Goal: Transaction & Acquisition: Purchase product/service

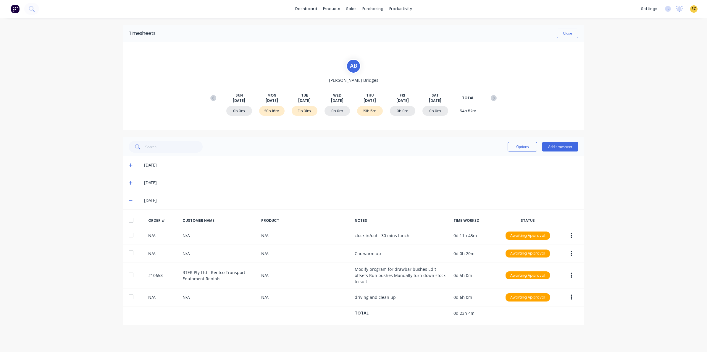
click at [129, 182] on span at bounding box center [132, 183] width 6 height 6
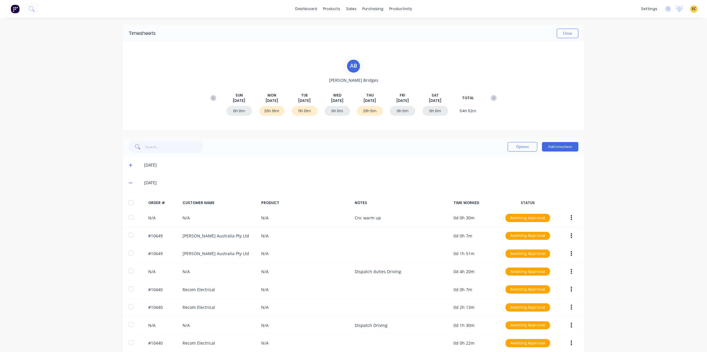
click at [129, 182] on icon at bounding box center [131, 183] width 4 height 4
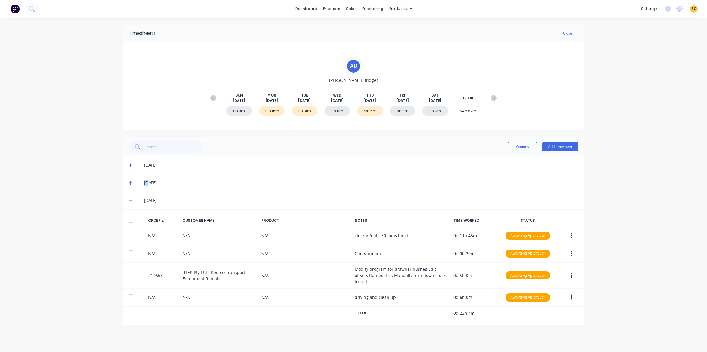
click at [129, 182] on icon at bounding box center [131, 183] width 4 height 4
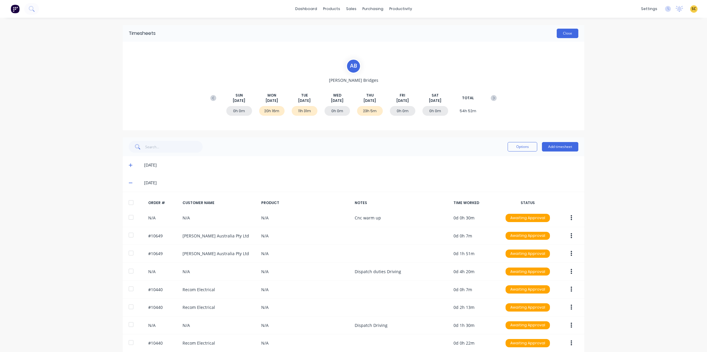
click at [564, 38] on div "Timesheets Close" at bounding box center [353, 33] width 461 height 17
click at [562, 35] on button "Close" at bounding box center [567, 33] width 22 height 9
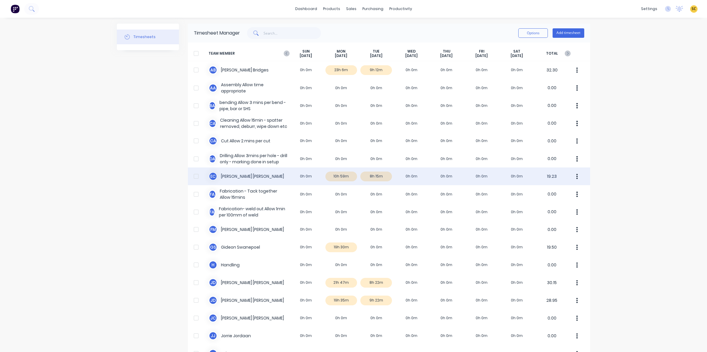
click at [382, 173] on div "E C [PERSON_NAME] 0h 0m 10h 59m 8h 15m 0h 0m 0h 0m 0h 0m 0h 0m 19.23" at bounding box center [389, 177] width 402 height 18
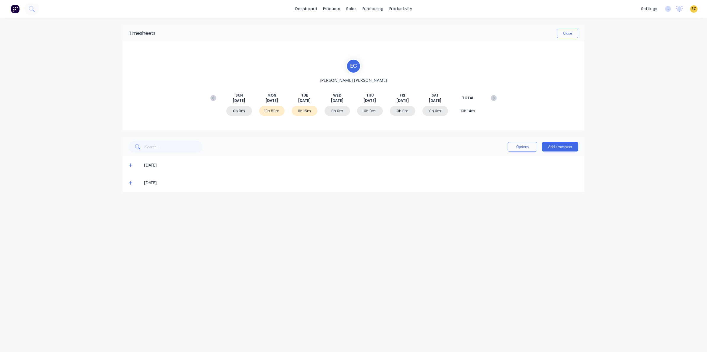
click at [128, 182] on div "12/08/25" at bounding box center [353, 183] width 461 height 18
click at [129, 183] on icon at bounding box center [131, 184] width 4 height 4
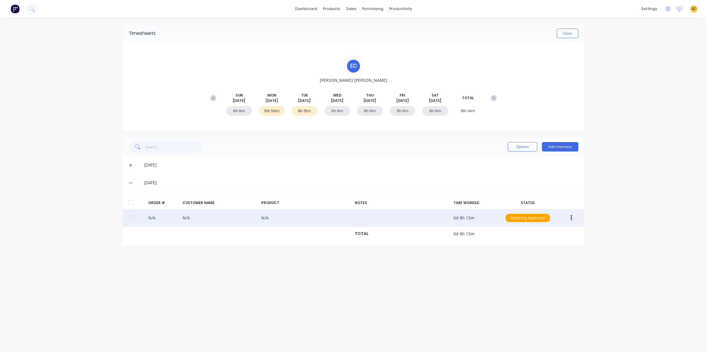
click at [573, 224] on div "N/A N/A N/A 0d 8h 15m Awaiting Approval" at bounding box center [353, 218] width 461 height 18
click at [571, 219] on icon "button" at bounding box center [570, 218] width 1 height 7
click at [544, 255] on div "Edit" at bounding box center [550, 257] width 46 height 9
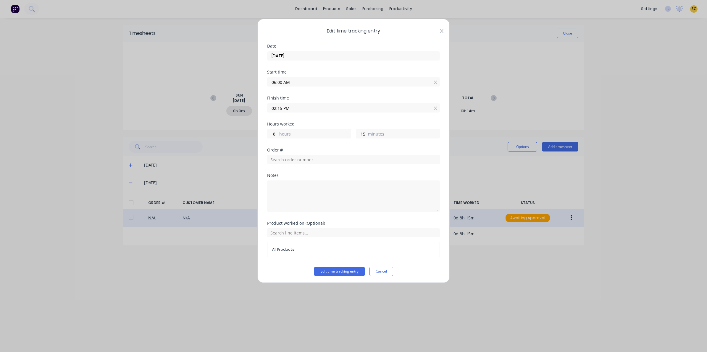
click at [440, 29] on icon at bounding box center [442, 31] width 4 height 5
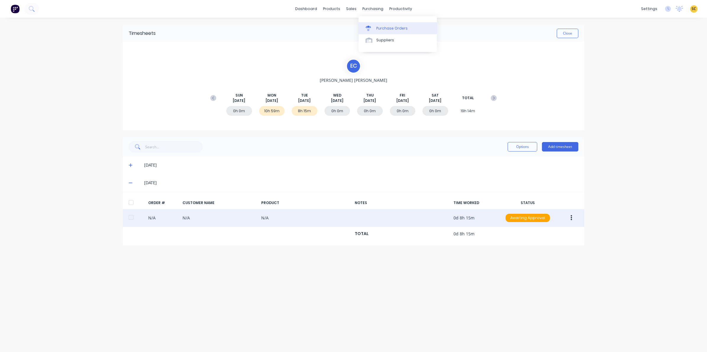
click at [378, 27] on div "Purchase Orders" at bounding box center [391, 28] width 31 height 5
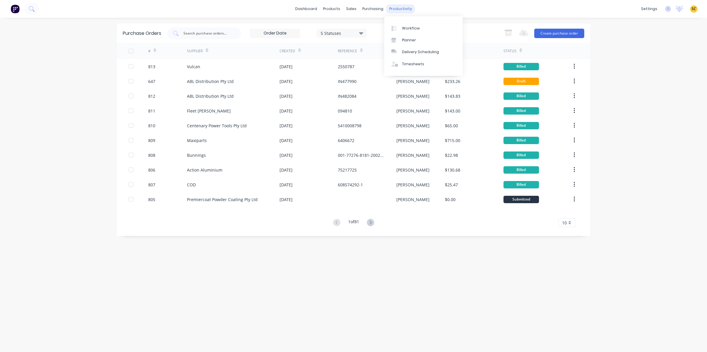
click at [399, 9] on div "productivity" at bounding box center [400, 8] width 29 height 9
click at [413, 67] on div "Timesheets" at bounding box center [413, 63] width 22 height 5
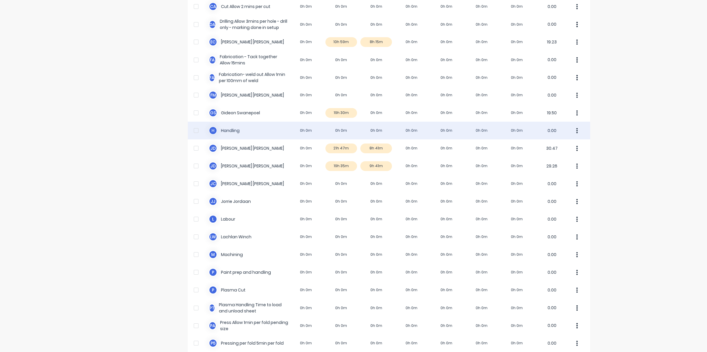
scroll to position [148, 0]
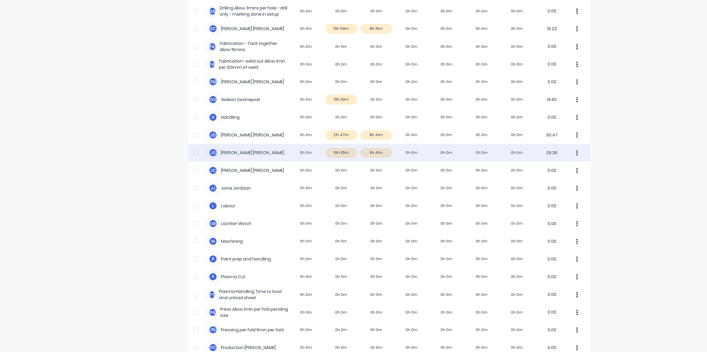
click at [381, 151] on div "J d Johan de Lange 0h 0m 19h 35m 9h 41m 0h 0m 0h 0m 0h 0m 0h 0m 29.26" at bounding box center [389, 153] width 402 height 18
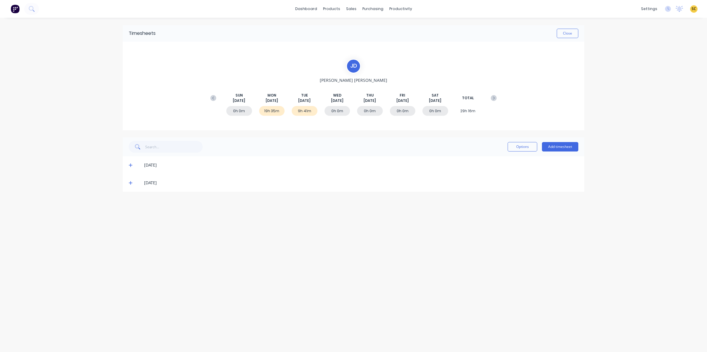
click at [129, 185] on icon at bounding box center [131, 183] width 4 height 4
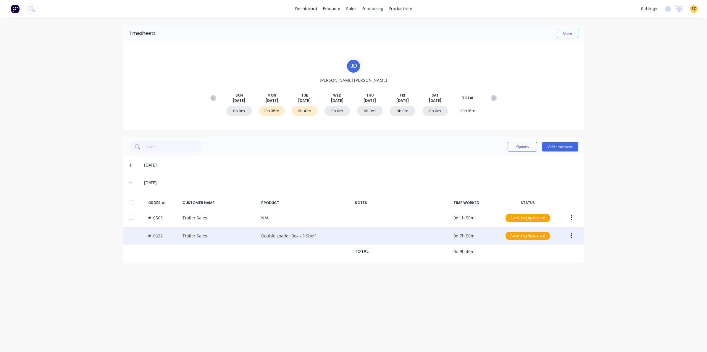
click at [571, 235] on button "button" at bounding box center [571, 236] width 14 height 11
drag, startPoint x: 543, startPoint y: 258, endPoint x: 537, endPoint y: 275, distance: 18.2
click at [534, 276] on div "Edit" at bounding box center [550, 275] width 46 height 9
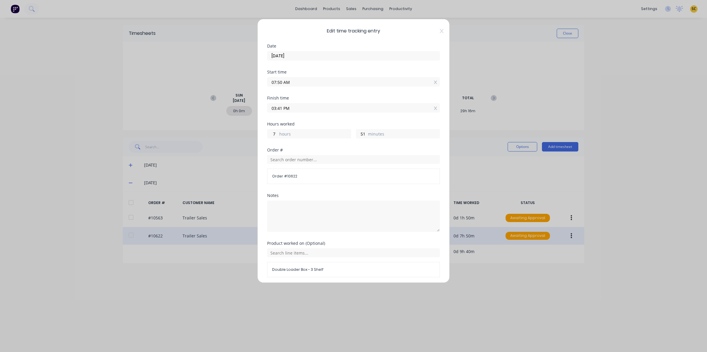
click at [438, 30] on div "Edit time tracking entry Date 12/08/2025 Start time 07:50 AM Finish time 03:41 …" at bounding box center [353, 151] width 192 height 264
click at [440, 31] on icon at bounding box center [442, 31] width 4 height 4
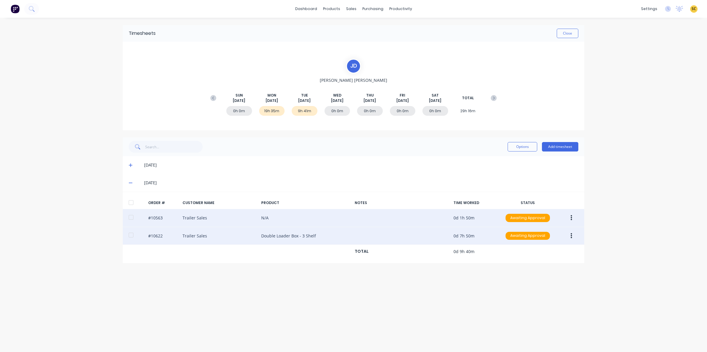
click at [567, 218] on button "button" at bounding box center [571, 218] width 14 height 11
click at [548, 256] on div "Edit" at bounding box center [550, 257] width 46 height 9
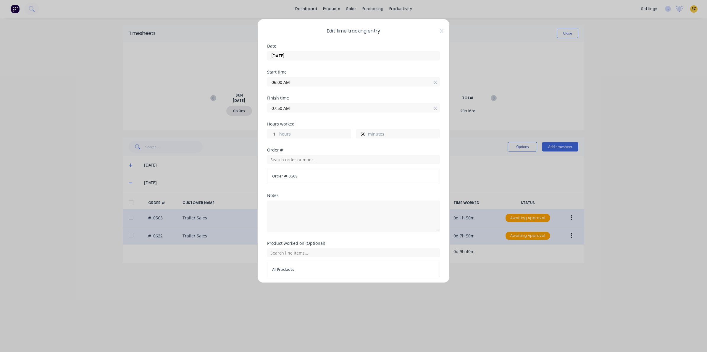
click at [435, 33] on div "Edit time tracking entry Date 12/08/2025 Start time 06:00 AM Finish time 07:50 …" at bounding box center [353, 151] width 192 height 264
click at [440, 31] on icon at bounding box center [442, 31] width 4 height 5
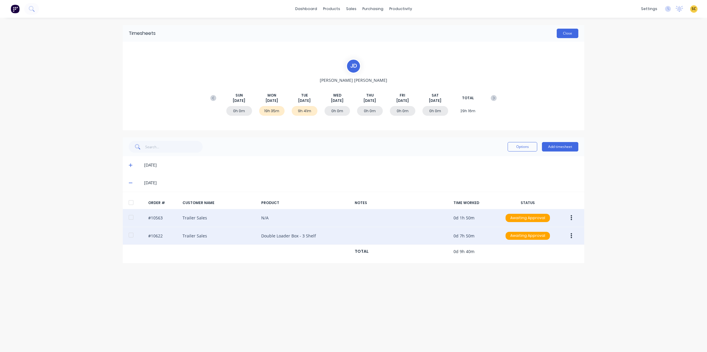
click at [571, 35] on button "Close" at bounding box center [567, 33] width 22 height 9
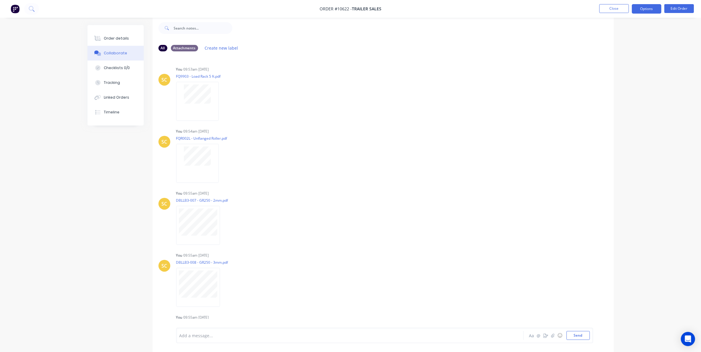
click at [652, 8] on button "Options" at bounding box center [647, 8] width 30 height 9
click at [624, 86] on div "Delivery Docket" at bounding box center [629, 83] width 54 height 9
click at [614, 74] on div "Custom" at bounding box center [629, 71] width 54 height 9
click at [613, 62] on div "Without pricing" at bounding box center [629, 59] width 54 height 9
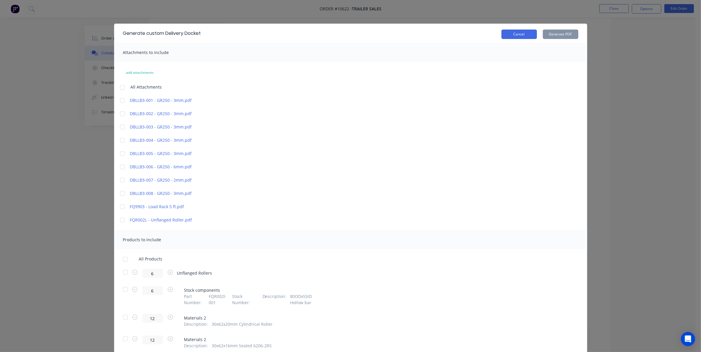
click at [511, 36] on button "Cancel" at bounding box center [518, 34] width 35 height 9
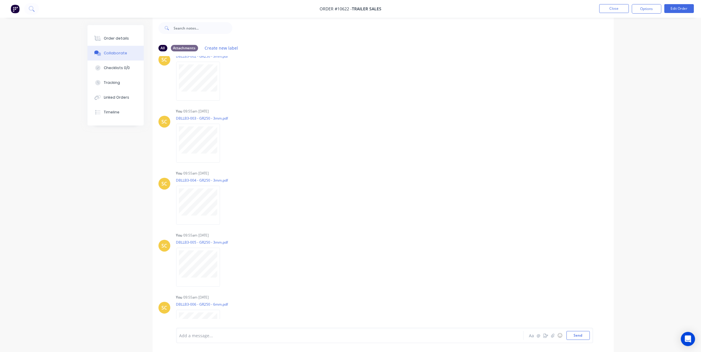
scroll to position [277, 0]
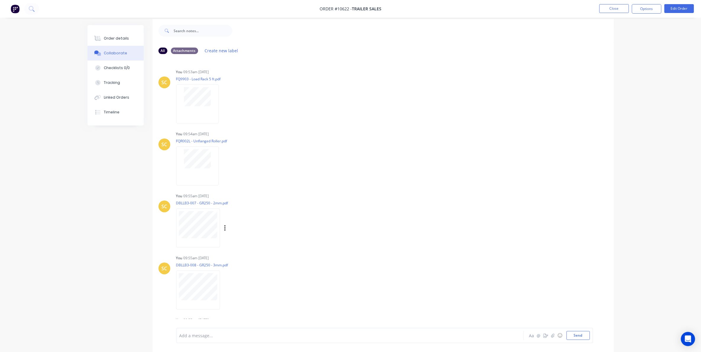
scroll to position [9, 0]
click at [591, 132] on div "SC You 09:54am 02/07/25 FQR002L - Unflanged Roller.pdf Labels Download Delete" at bounding box center [383, 153] width 461 height 53
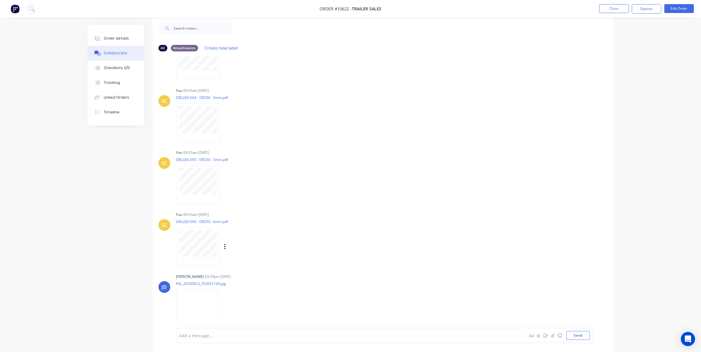
scroll to position [425, 0]
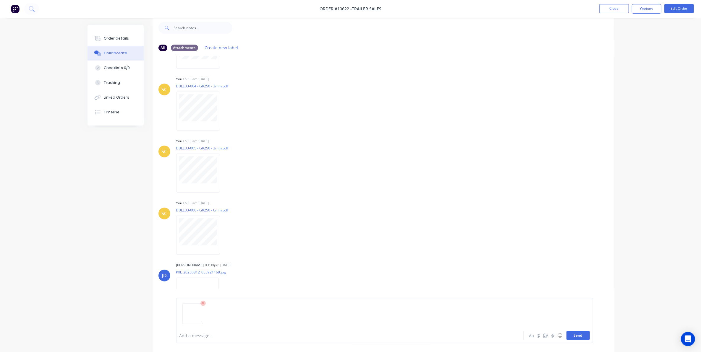
click at [572, 332] on button "Send" at bounding box center [577, 335] width 23 height 9
click at [647, 12] on button "Options" at bounding box center [647, 8] width 30 height 9
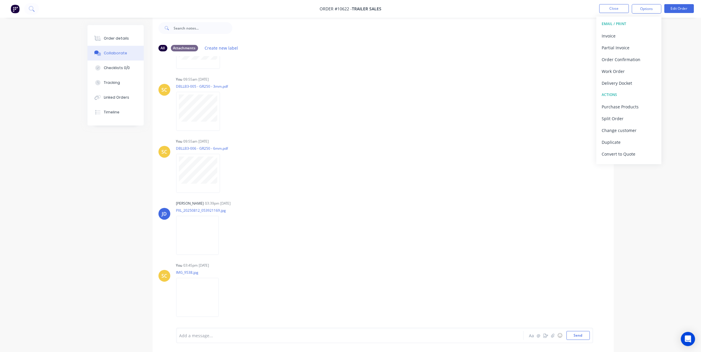
click at [611, 83] on div "Delivery Docket" at bounding box center [629, 83] width 54 height 9
click at [613, 71] on div "Custom" at bounding box center [629, 71] width 54 height 9
click at [612, 61] on div "Without pricing" at bounding box center [629, 59] width 54 height 9
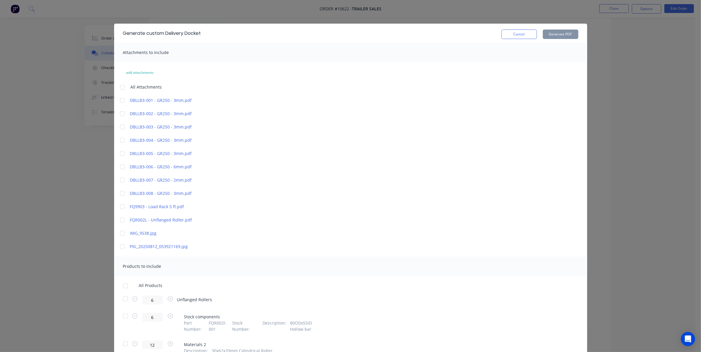
click at [119, 234] on div at bounding box center [122, 234] width 12 height 12
click at [119, 245] on div at bounding box center [122, 247] width 12 height 12
click at [123, 298] on div at bounding box center [125, 299] width 12 height 12
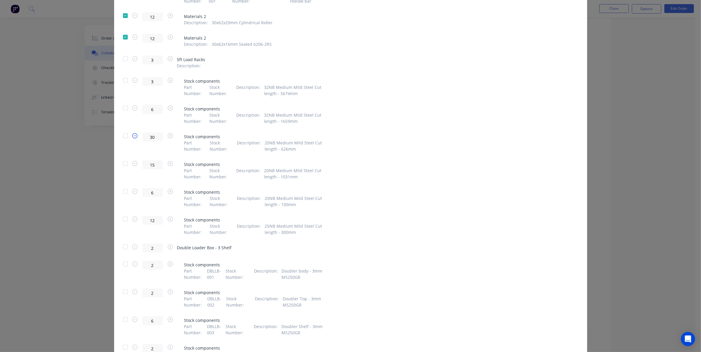
scroll to position [370, 0]
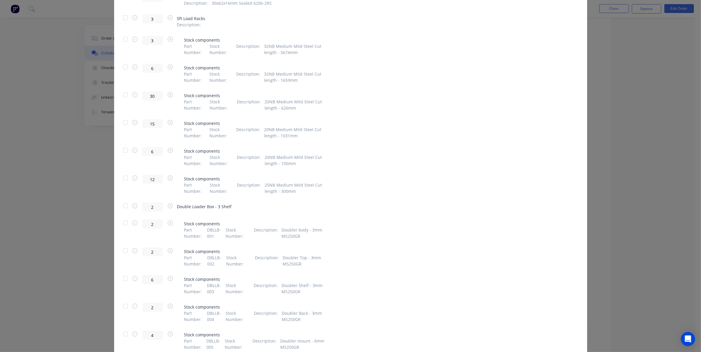
click at [121, 204] on div at bounding box center [125, 206] width 12 height 12
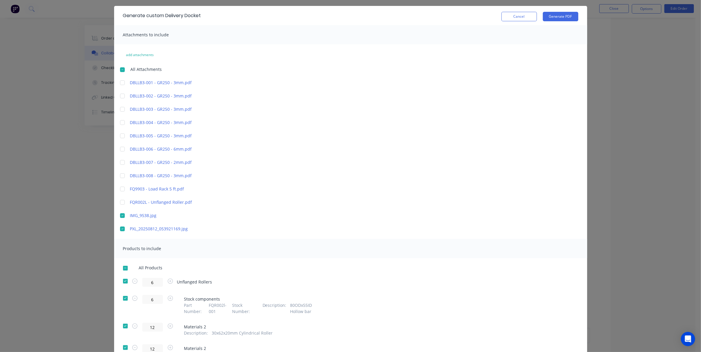
scroll to position [0, 0]
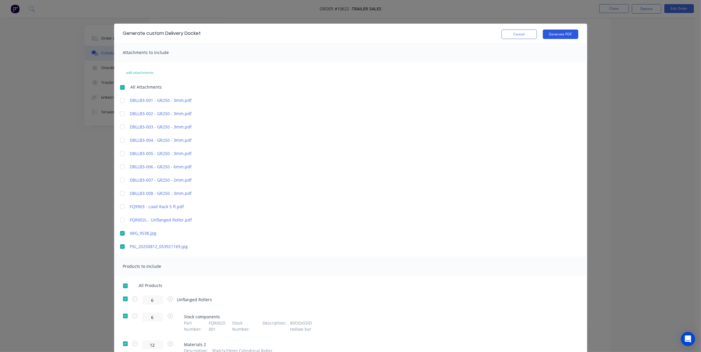
click at [566, 34] on button "Generate PDF" at bounding box center [560, 34] width 35 height 9
click at [512, 33] on button "Cancel" at bounding box center [518, 34] width 35 height 9
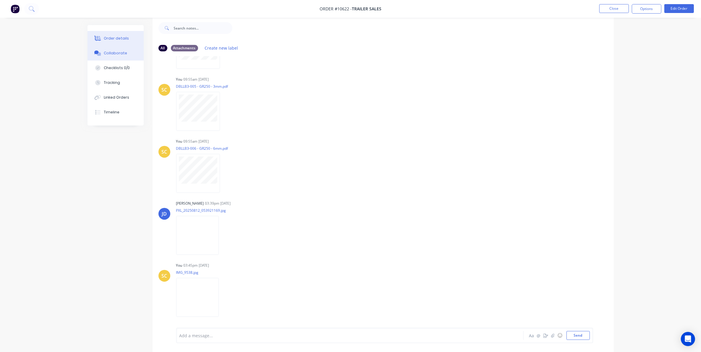
click at [121, 35] on button "Order details" at bounding box center [116, 38] width 56 height 15
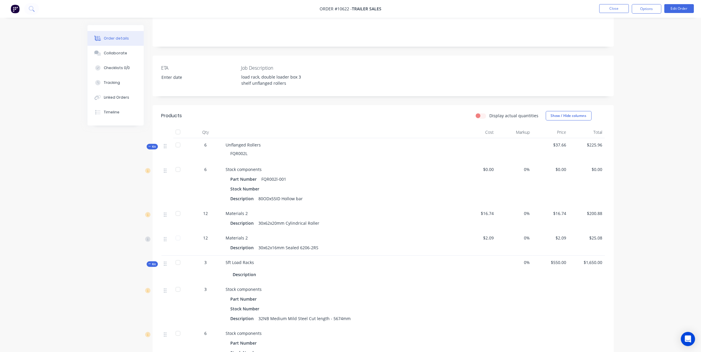
scroll to position [120, 0]
click at [260, 135] on div "Unflanged Rollers FQR002L" at bounding box center [341, 147] width 237 height 25
drag, startPoint x: 258, startPoint y: 134, endPoint x: 195, endPoint y: 132, distance: 62.7
click at [195, 135] on div "Kit 6 Unflanged Rollers FQR002L $37.66 $225.96" at bounding box center [382, 147] width 443 height 25
drag, startPoint x: 195, startPoint y: 132, endPoint x: 265, endPoint y: 138, distance: 69.7
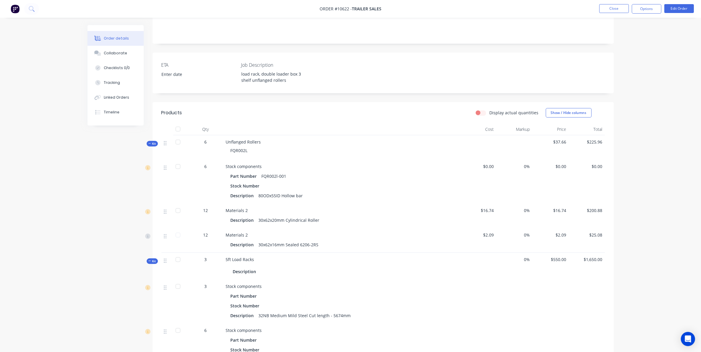
click at [265, 145] on div "FQR002L" at bounding box center [342, 150] width 232 height 11
drag, startPoint x: 262, startPoint y: 133, endPoint x: 223, endPoint y: 134, distance: 39.3
click at [223, 135] on div "Kit 6 Unflanged Rollers FQR002L $37.66 $225.96" at bounding box center [382, 147] width 443 height 25
copy div "Unflanged Rollers"
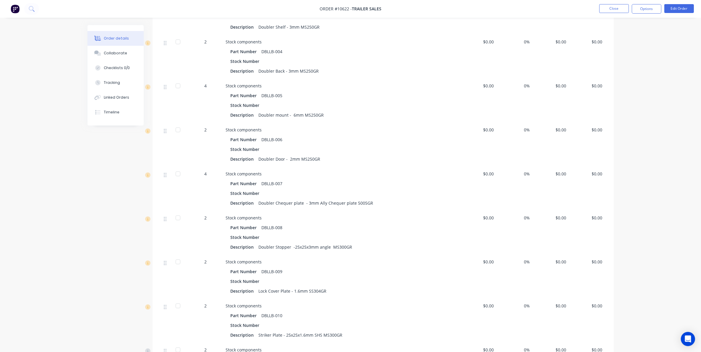
scroll to position [896, 0]
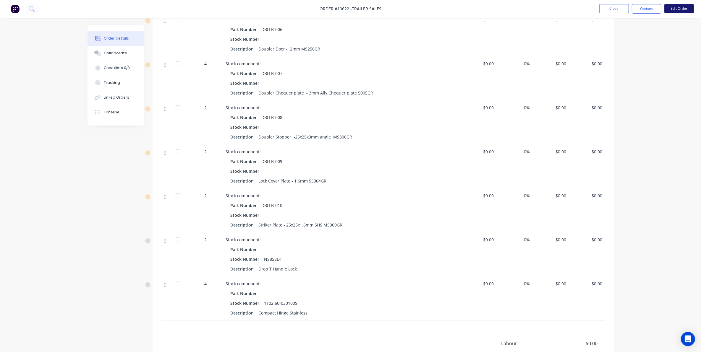
click at [688, 6] on button "Edit Order" at bounding box center [679, 8] width 30 height 9
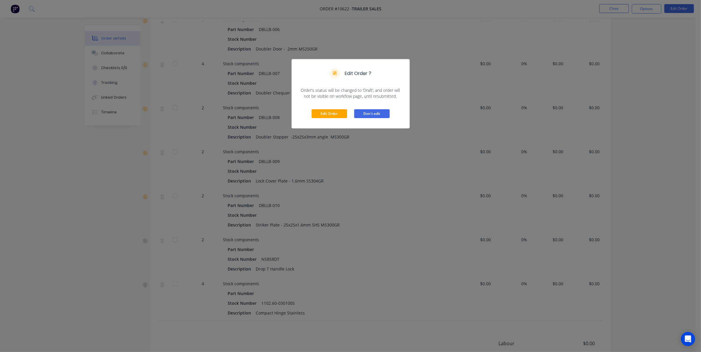
click at [370, 113] on button "Don't edit" at bounding box center [371, 113] width 35 height 9
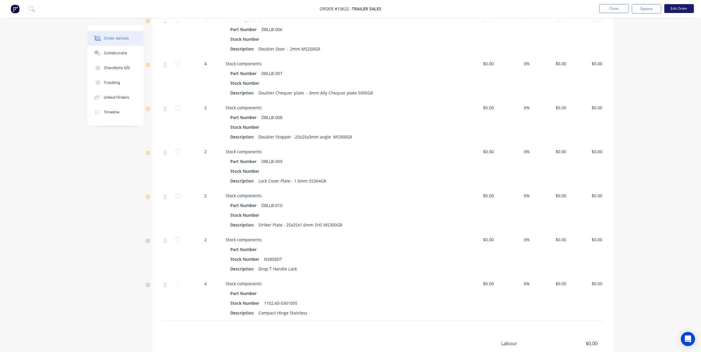
click at [673, 9] on button "Edit Order" at bounding box center [679, 8] width 30 height 9
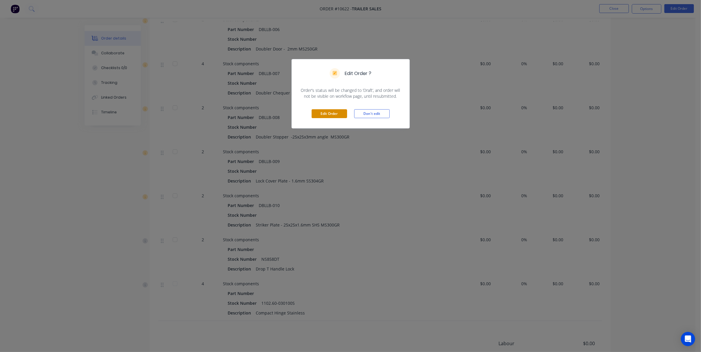
click at [330, 112] on button "Edit Order" at bounding box center [329, 113] width 35 height 9
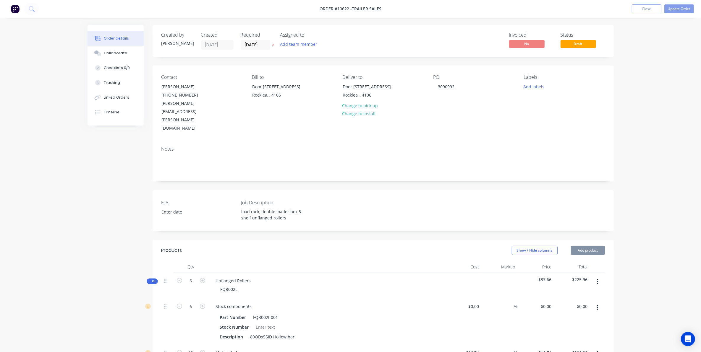
drag, startPoint x: 158, startPoint y: 258, endPoint x: 156, endPoint y: 257, distance: 3.1
click at [154, 279] on span "Kit" at bounding box center [152, 281] width 8 height 4
click at [154, 305] on span "Kit" at bounding box center [152, 307] width 8 height 4
click at [153, 339] on span "Kit" at bounding box center [152, 341] width 8 height 4
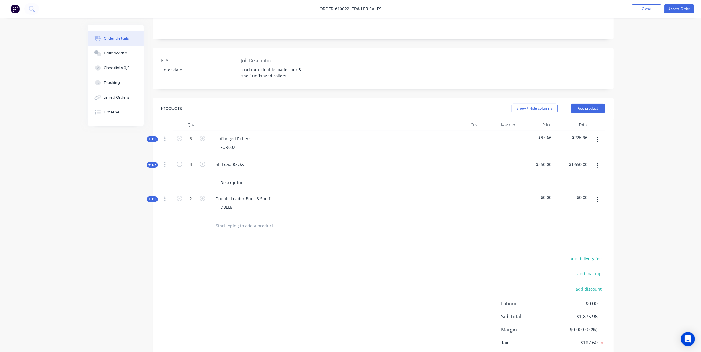
scroll to position [152, 0]
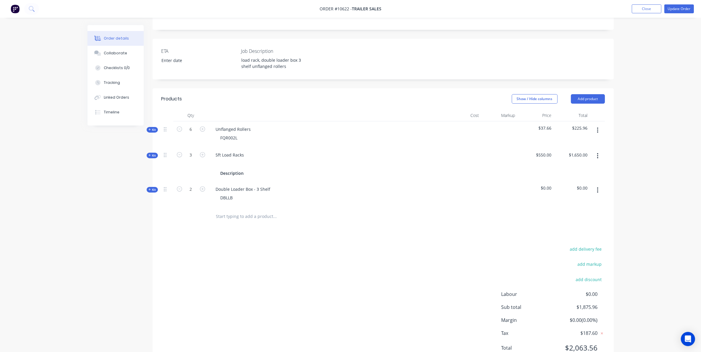
click at [226, 211] on input "text" at bounding box center [275, 217] width 118 height 12
paste input "Unflanged Rollers"
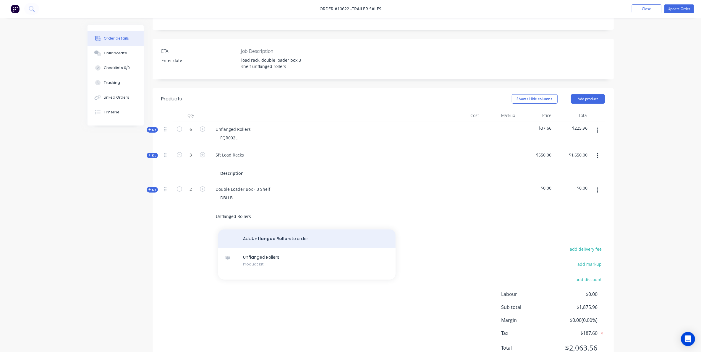
type input "Unflanged Rollers"
click at [257, 230] on button "Add Unflanged Rollers to order" at bounding box center [306, 239] width 177 height 19
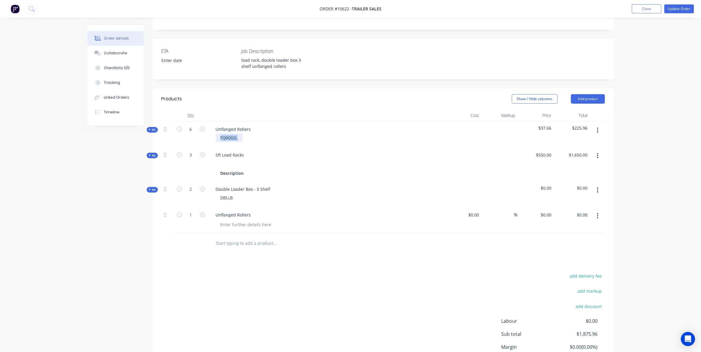
drag, startPoint x: 240, startPoint y: 111, endPoint x: 191, endPoint y: 113, distance: 49.4
click at [191, 122] on div "Kit 6 Unflanged Rollers FQR002L $37.66 $225.96" at bounding box center [382, 135] width 443 height 26
copy div "FQR002L"
click at [251, 211] on div "Unflanged Rollers" at bounding box center [233, 215] width 45 height 9
click at [255, 221] on div at bounding box center [246, 225] width 60 height 9
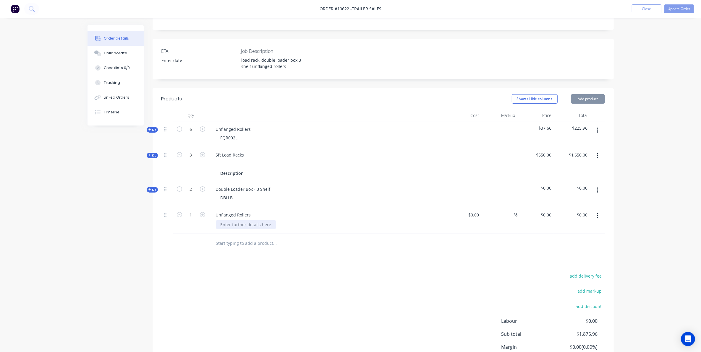
paste div
click at [194, 134] on input "1" at bounding box center [190, 129] width 15 height 9
type input "6"
drag, startPoint x: 206, startPoint y: 307, endPoint x: 205, endPoint y: 304, distance: 3.4
click at [206, 307] on div "add delivery fee add markup add discount Labour $0.00 Sub total $1,875.96 Margi…" at bounding box center [382, 329] width 443 height 114
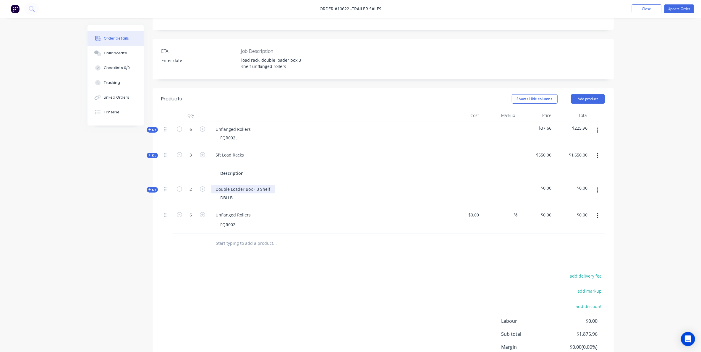
drag, startPoint x: 271, startPoint y: 164, endPoint x: 200, endPoint y: 158, distance: 70.6
click at [200, 182] on div "Kit 2 Double Loader Box - 3 Shelf DBLLB $0.00 $0.00" at bounding box center [382, 195] width 443 height 26
copy div "Double Loader Box - 3 Shelf"
click at [247, 238] on input "text" at bounding box center [275, 244] width 118 height 12
paste input "Double Loader Box - 3 Shelf"
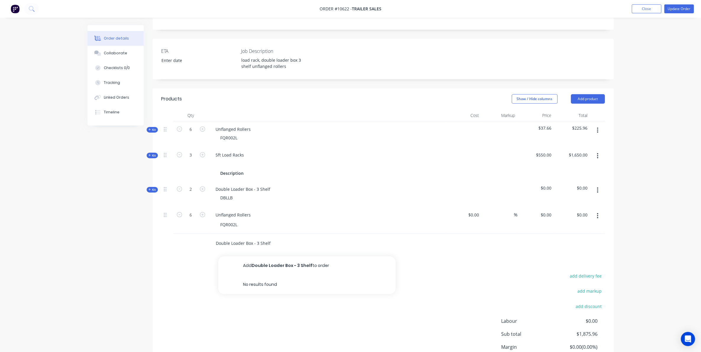
type input "Double Loader Box - 3 Shelf"
click at [257, 242] on div "Products Show / Hide columns Add product Qty Cost Markup Price Total Kit 6 Unfl…" at bounding box center [383, 241] width 461 height 307
click at [270, 238] on input "Double Loader Box - 3 Shelf" at bounding box center [275, 244] width 118 height 12
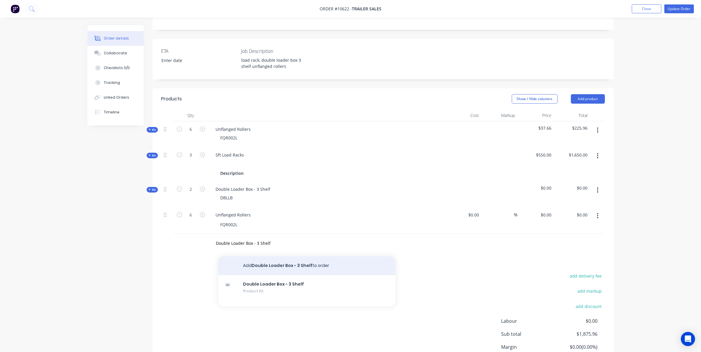
click at [271, 257] on button "Add Double Loader Box - 3 Shelf to order" at bounding box center [306, 266] width 177 height 19
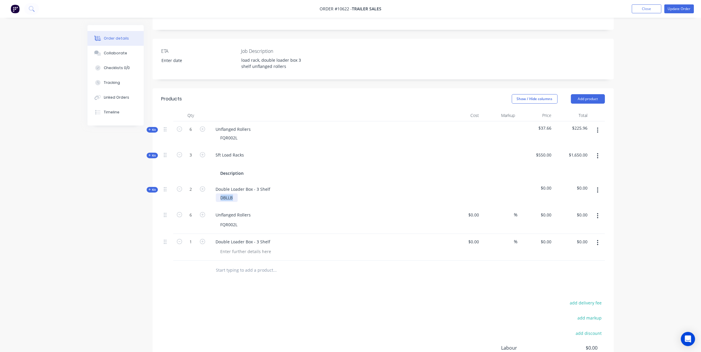
drag, startPoint x: 225, startPoint y: 172, endPoint x: 193, endPoint y: 172, distance: 31.9
click at [193, 182] on div "Kit 2 Double Loader Box - 3 Shelf DBLLB $0.00 $0.00" at bounding box center [382, 195] width 443 height 26
copy div "DBLLB"
click at [246, 247] on div at bounding box center [246, 251] width 60 height 9
paste div
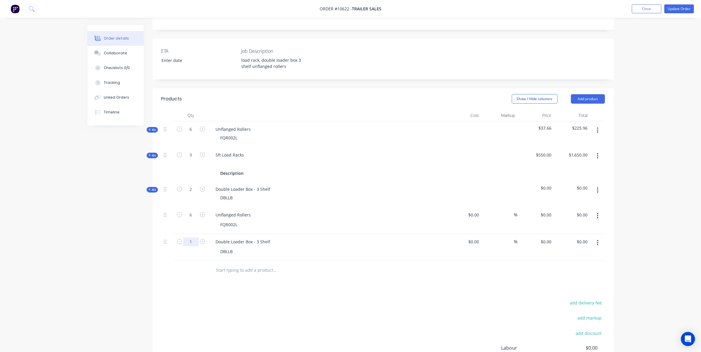
click at [191, 134] on input "1" at bounding box center [190, 129] width 15 height 9
type input "2"
drag, startPoint x: 79, startPoint y: 324, endPoint x: 156, endPoint y: 273, distance: 91.8
click at [79, 324] on div "Order details Collaborate Checklists 0/0 Tracking Linked Orders Timeline Order …" at bounding box center [350, 139] width 701 height 583
click at [673, 10] on button "Update Order" at bounding box center [679, 8] width 30 height 9
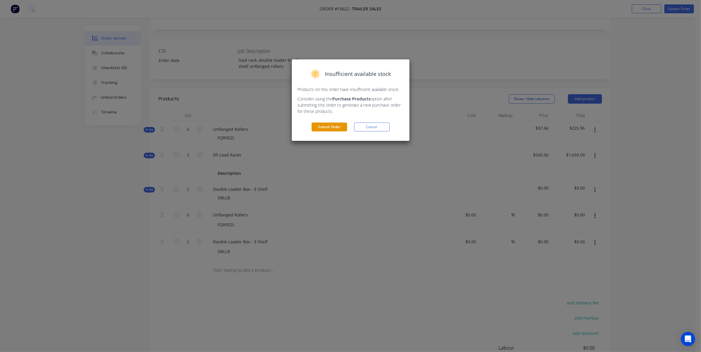
click at [323, 130] on button "Submit Order" at bounding box center [329, 127] width 35 height 9
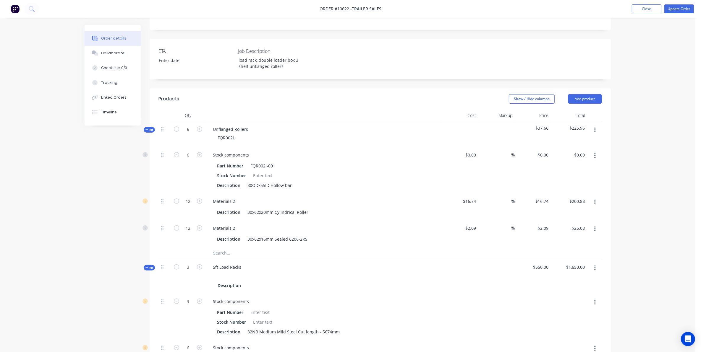
scroll to position [0, 0]
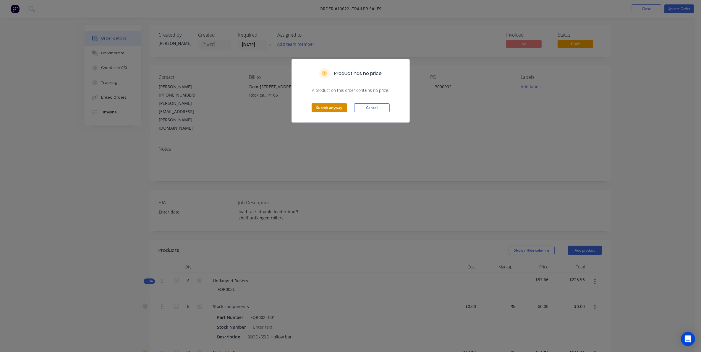
click at [328, 108] on button "Submit anyway" at bounding box center [329, 107] width 35 height 9
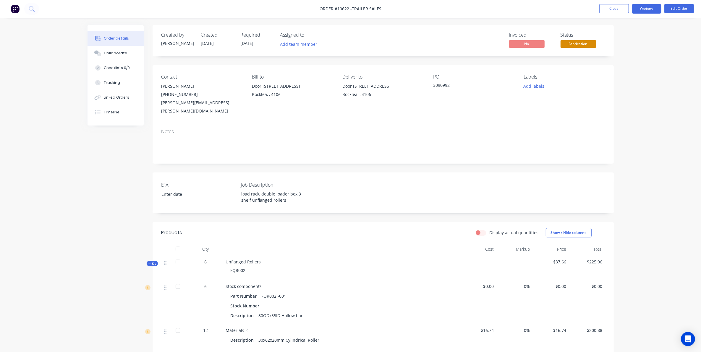
click at [638, 8] on button "Options" at bounding box center [647, 8] width 30 height 9
click at [621, 79] on div "Delivery Docket" at bounding box center [629, 83] width 54 height 9
click at [617, 71] on div "Custom" at bounding box center [629, 71] width 54 height 9
click at [615, 63] on div "Without pricing" at bounding box center [629, 59] width 54 height 9
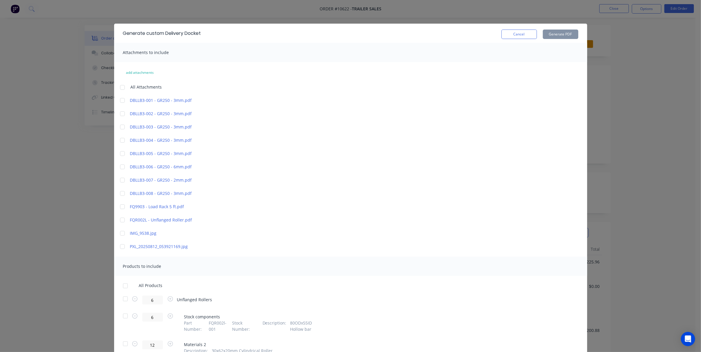
click at [121, 234] on div at bounding box center [122, 234] width 12 height 12
click at [121, 247] on div at bounding box center [122, 247] width 12 height 12
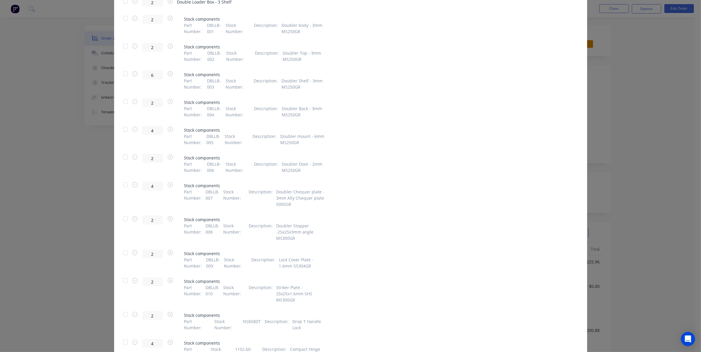
scroll to position [654, 0]
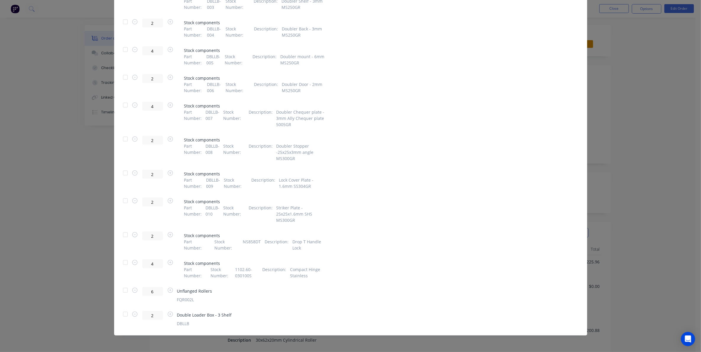
click at [120, 290] on div at bounding box center [125, 291] width 12 height 12
click at [120, 316] on div at bounding box center [125, 315] width 12 height 12
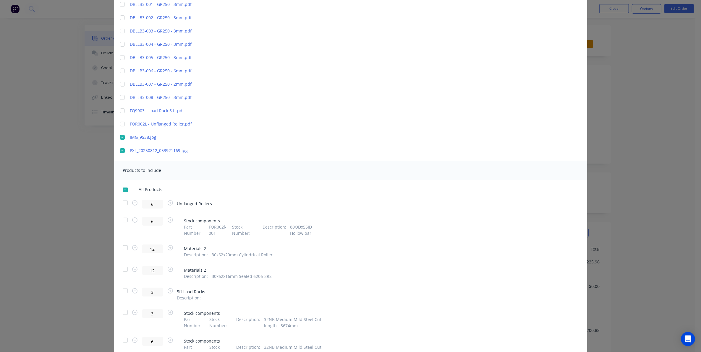
scroll to position [0, 0]
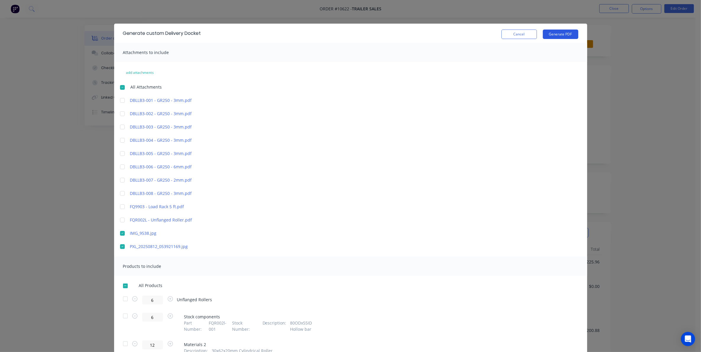
click at [563, 38] on button "Generate PDF" at bounding box center [560, 34] width 35 height 9
click at [517, 30] on button "Cancel" at bounding box center [518, 34] width 35 height 9
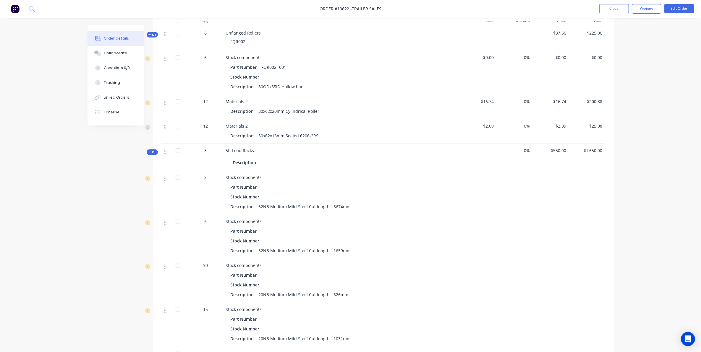
scroll to position [296, 0]
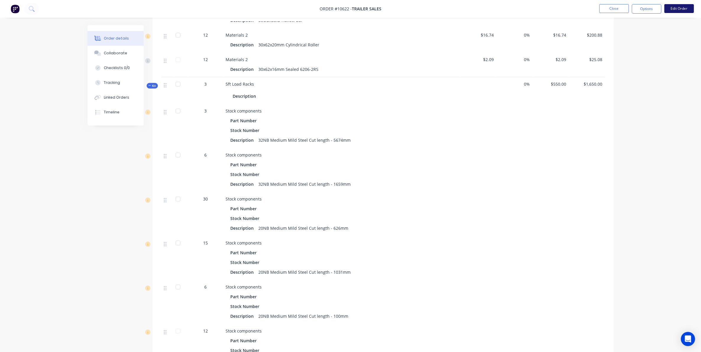
click at [674, 10] on button "Edit Order" at bounding box center [679, 8] width 30 height 9
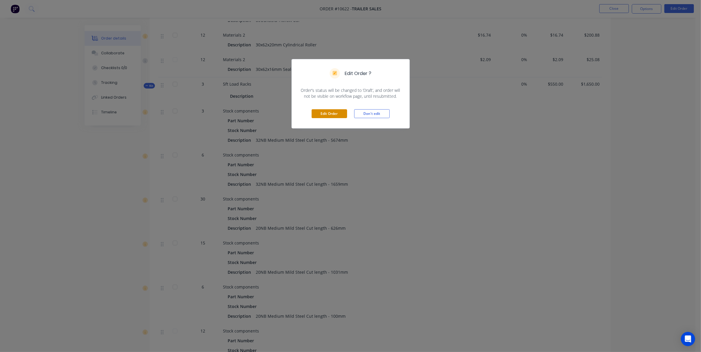
click at [341, 117] on button "Edit Order" at bounding box center [329, 113] width 35 height 9
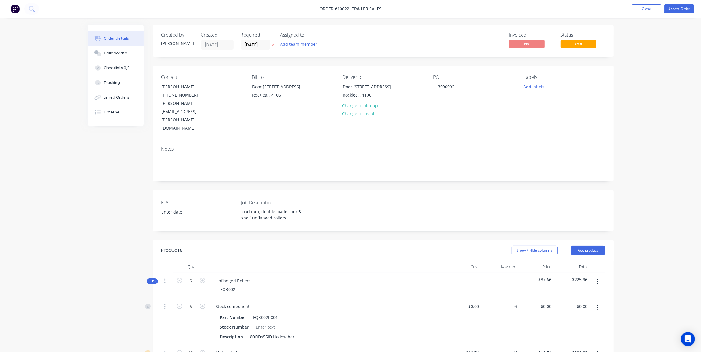
drag, startPoint x: 192, startPoint y: 371, endPoint x: 121, endPoint y: 248, distance: 142.8
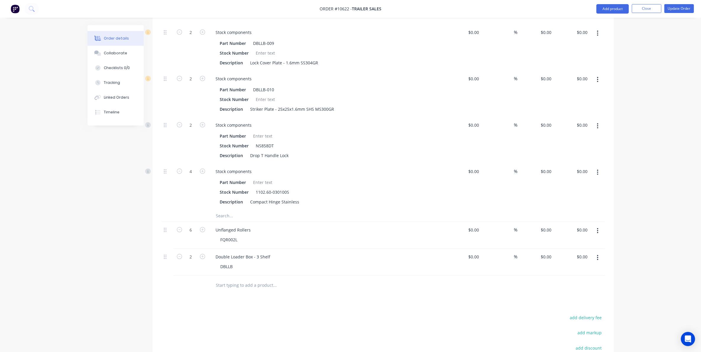
scroll to position [1178, 0]
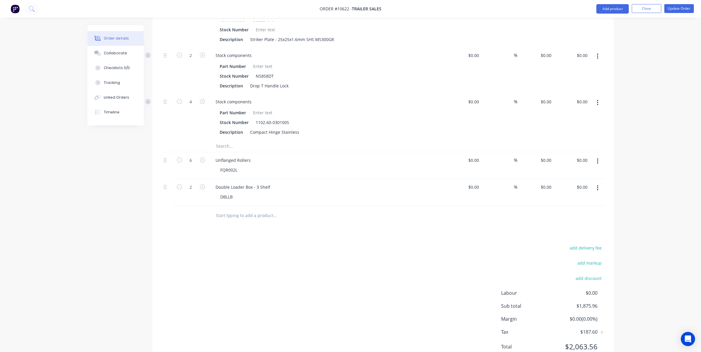
click at [597, 158] on icon "button" at bounding box center [597, 161] width 1 height 7
click at [582, 208] on div "Delete" at bounding box center [577, 212] width 46 height 9
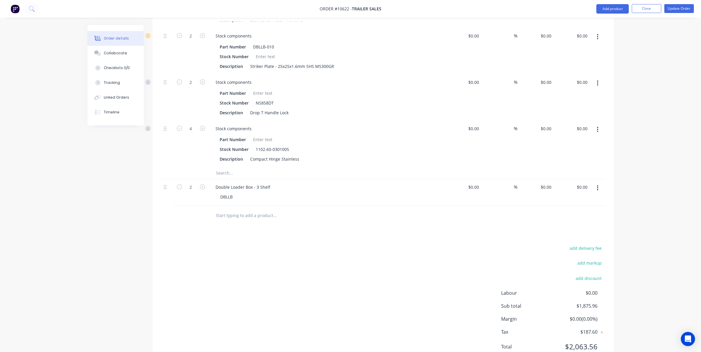
click at [599, 183] on button "button" at bounding box center [598, 188] width 14 height 11
drag, startPoint x: 580, startPoint y: 215, endPoint x: 564, endPoint y: 203, distance: 19.7
click at [580, 235] on div "Delete" at bounding box center [577, 239] width 46 height 9
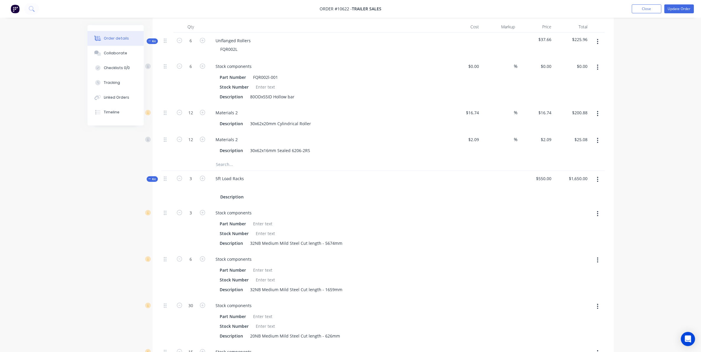
scroll to position [127, 0]
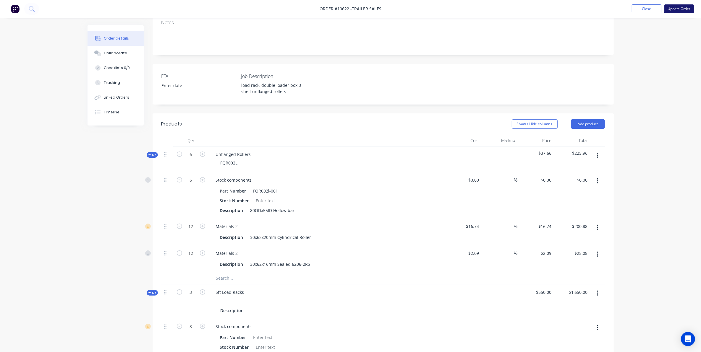
click at [671, 9] on button "Update Order" at bounding box center [679, 8] width 30 height 9
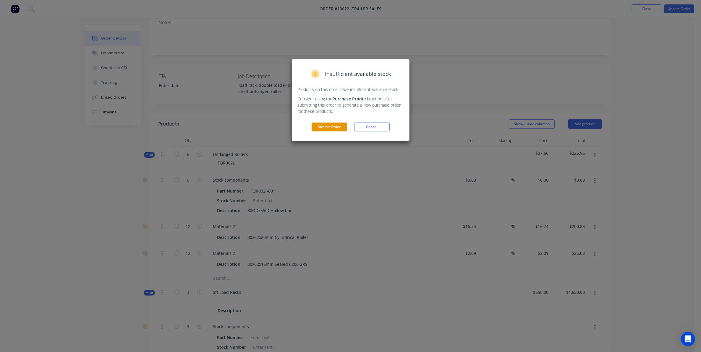
click at [329, 123] on button "Submit Order" at bounding box center [329, 127] width 35 height 9
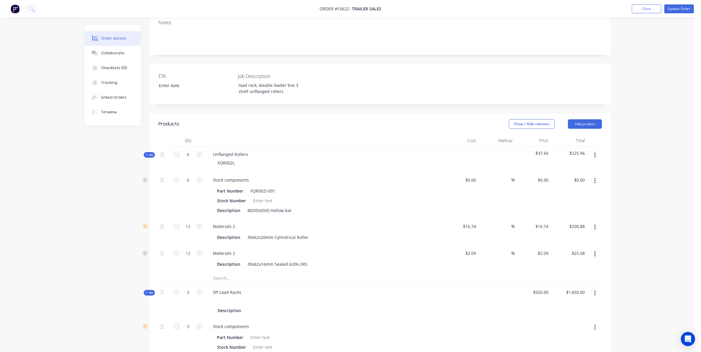
scroll to position [0, 0]
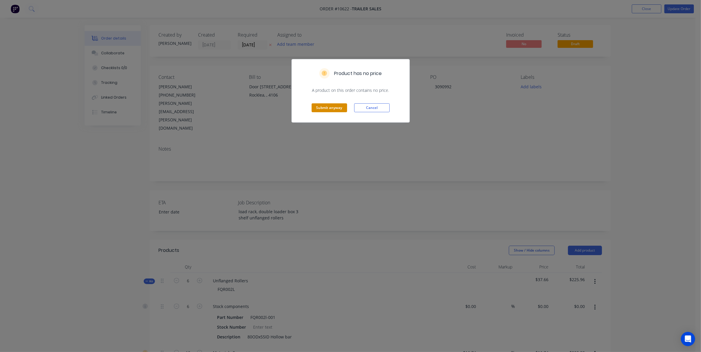
click at [336, 110] on button "Submit anyway" at bounding box center [329, 107] width 35 height 9
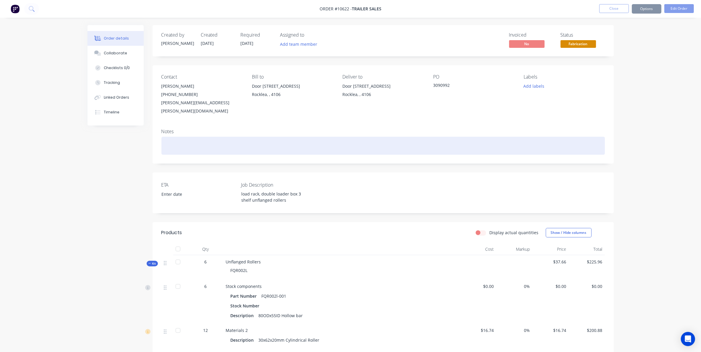
click at [181, 137] on div at bounding box center [382, 146] width 443 height 18
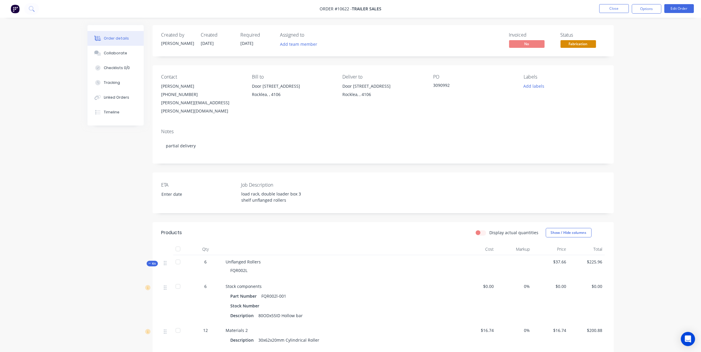
click at [588, 188] on div "ETA Job Description load rack, double loader box 3 shelf unflanged rollers" at bounding box center [383, 193] width 461 height 41
click at [115, 50] on button "Collaborate" at bounding box center [116, 53] width 56 height 15
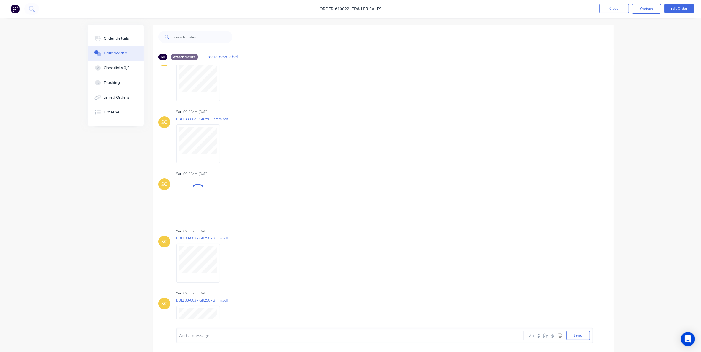
scroll to position [153, 0]
click at [200, 336] on div at bounding box center [333, 336] width 307 height 6
click at [586, 333] on button "Send" at bounding box center [577, 335] width 23 height 9
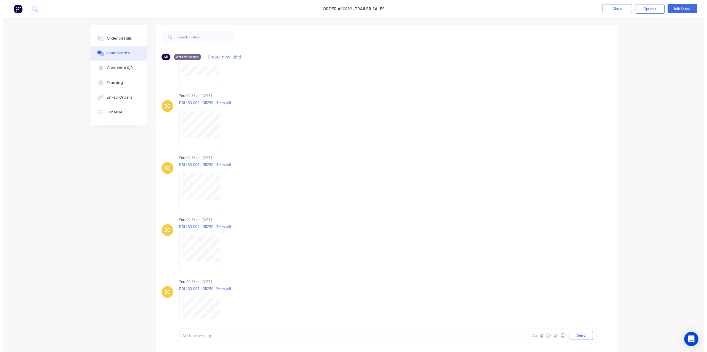
scroll to position [215, 0]
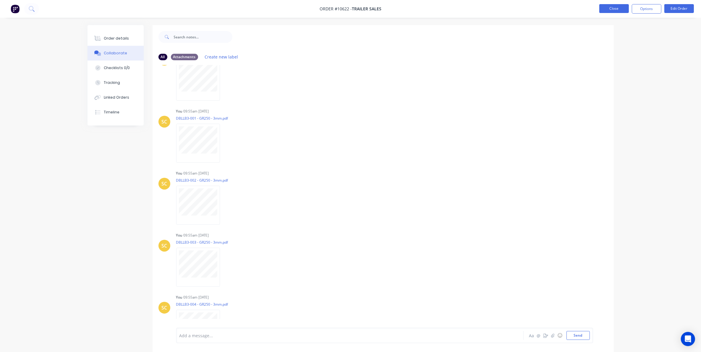
click at [613, 9] on button "Close" at bounding box center [614, 8] width 30 height 9
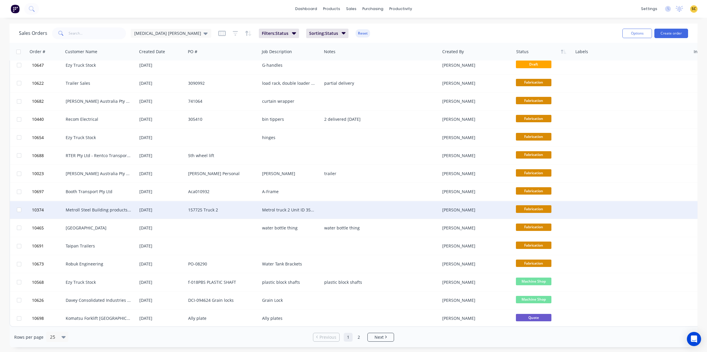
scroll to position [189, 0]
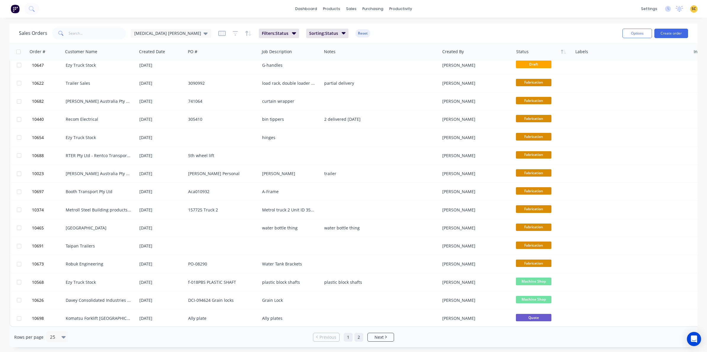
click at [357, 338] on link "2" at bounding box center [358, 337] width 9 height 9
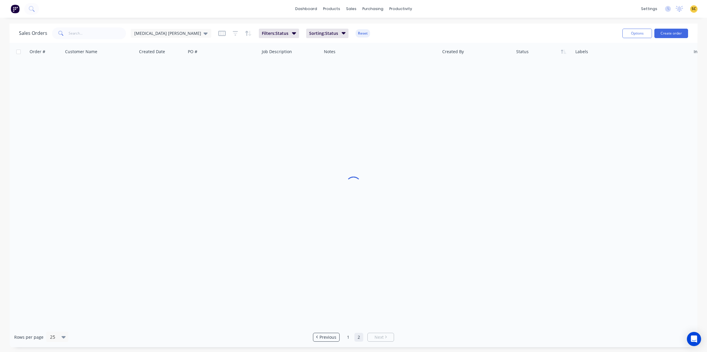
scroll to position [0, 0]
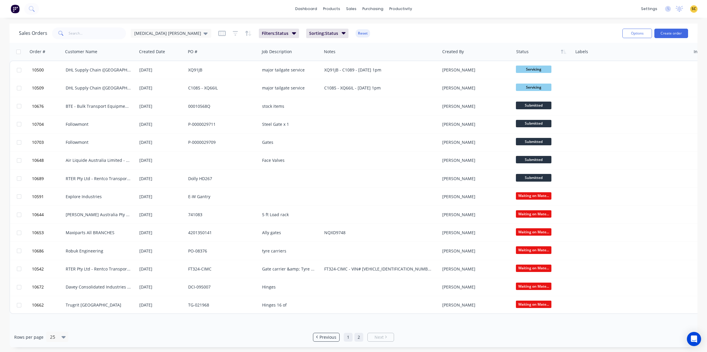
click at [346, 341] on link "1" at bounding box center [348, 337] width 9 height 9
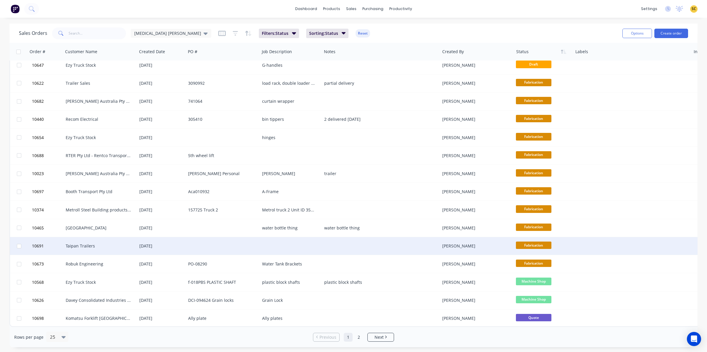
scroll to position [189, 0]
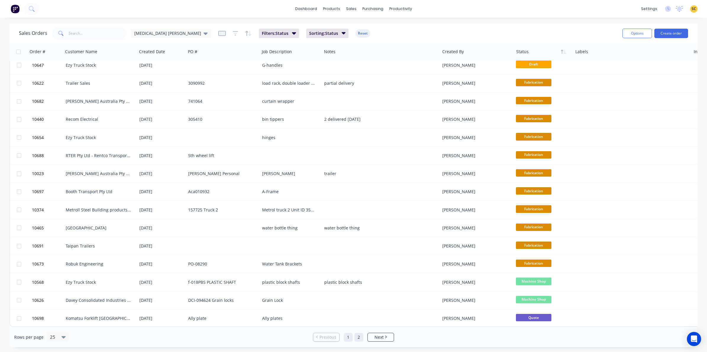
click at [358, 339] on link "2" at bounding box center [358, 337] width 9 height 9
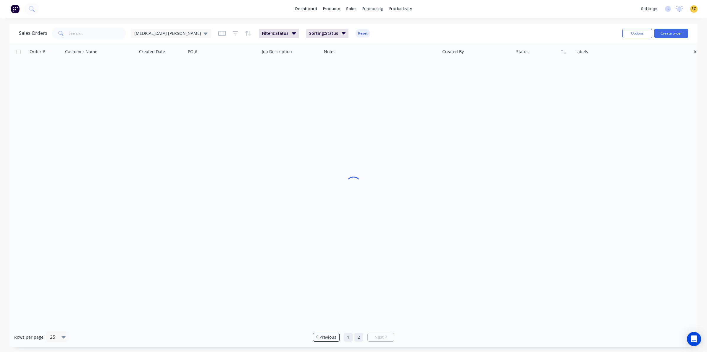
click at [350, 340] on link "1" at bounding box center [348, 337] width 9 height 9
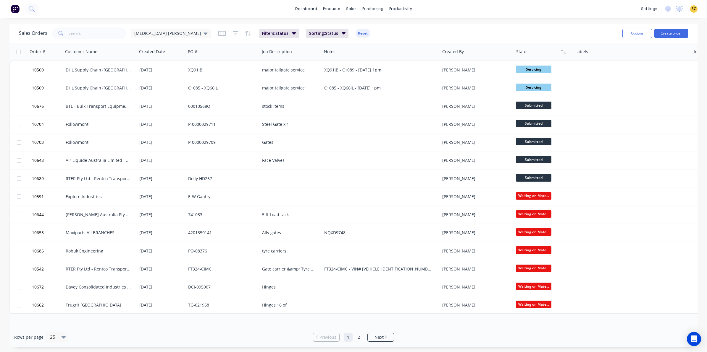
scroll to position [0, 0]
click at [350, 337] on link "1" at bounding box center [348, 337] width 9 height 9
click at [62, 335] on icon at bounding box center [63, 337] width 4 height 7
click at [54, 304] on div "50" at bounding box center [56, 301] width 22 height 11
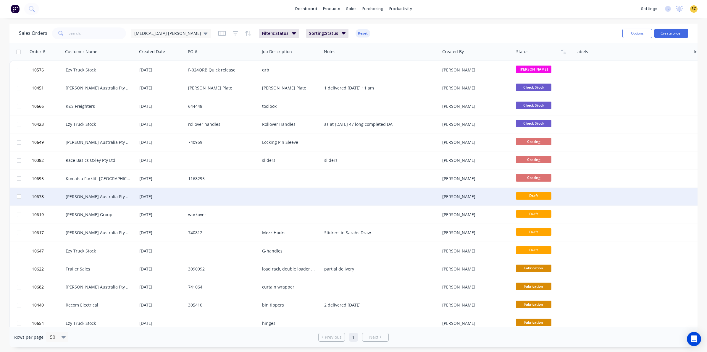
click at [195, 203] on div at bounding box center [223, 197] width 74 height 18
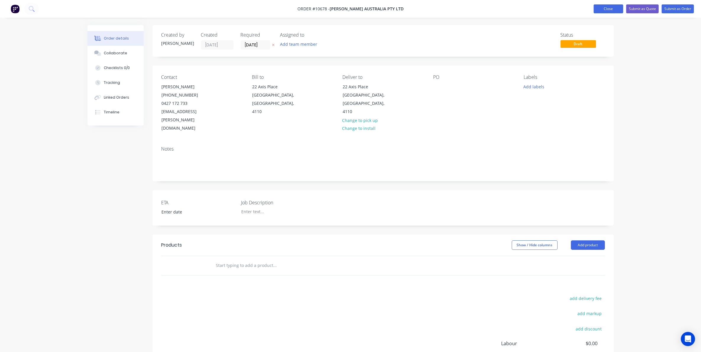
click at [605, 9] on button "Close" at bounding box center [609, 8] width 30 height 9
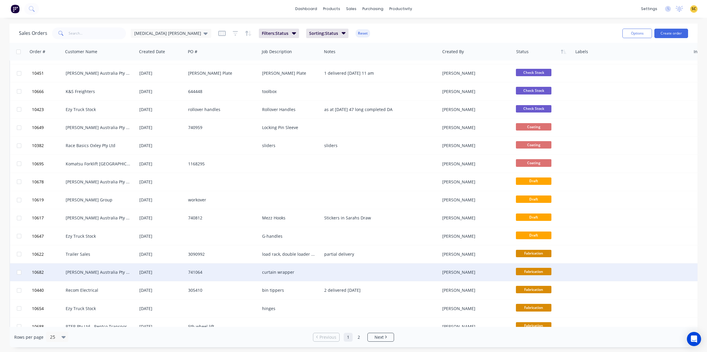
scroll to position [37, 0]
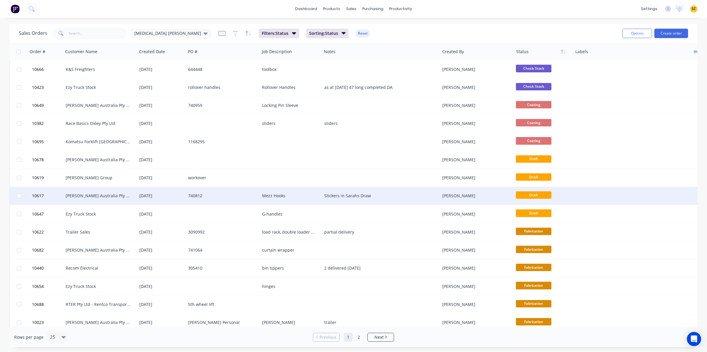
click at [225, 194] on div "740812" at bounding box center [221, 196] width 66 height 6
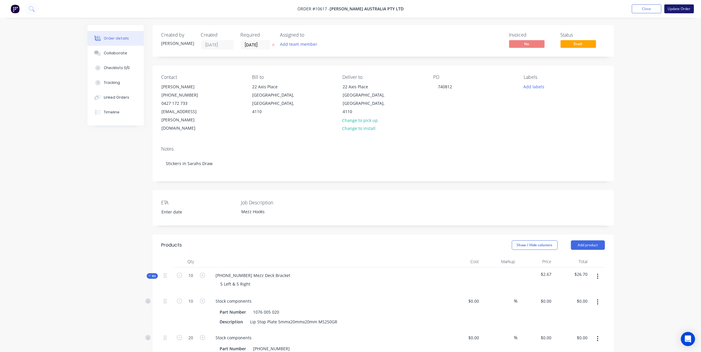
click at [683, 8] on button "Update Order" at bounding box center [679, 8] width 30 height 9
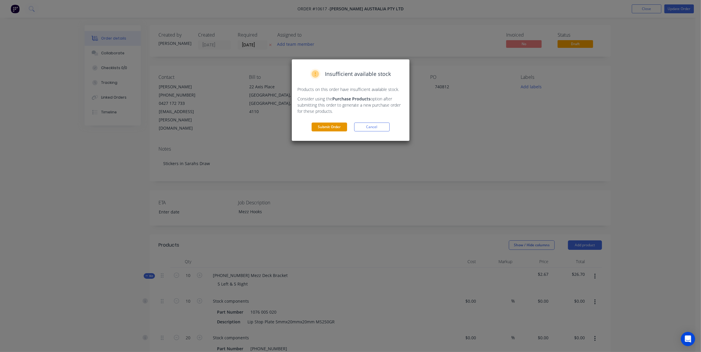
click at [337, 129] on button "Submit Order" at bounding box center [329, 127] width 35 height 9
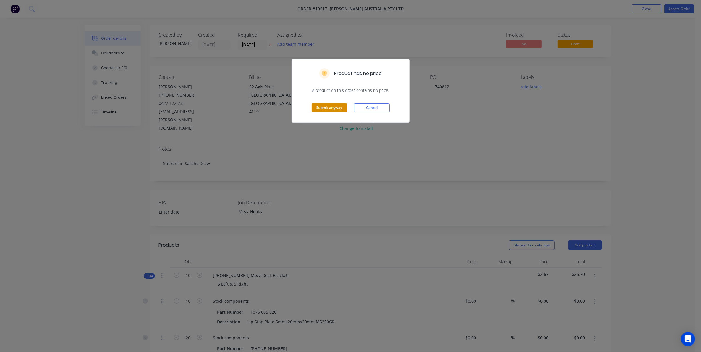
click at [344, 106] on button "Submit anyway" at bounding box center [329, 107] width 35 height 9
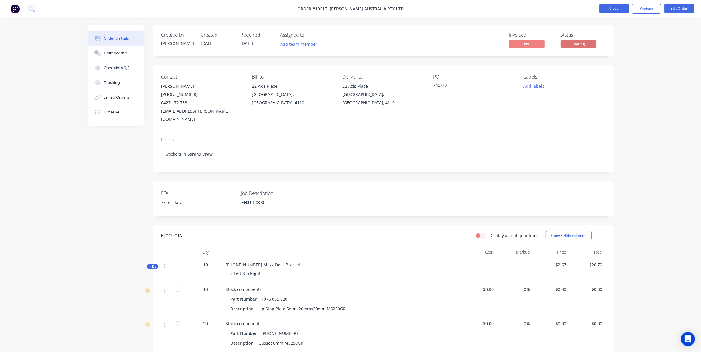
click at [624, 5] on button "Close" at bounding box center [614, 8] width 30 height 9
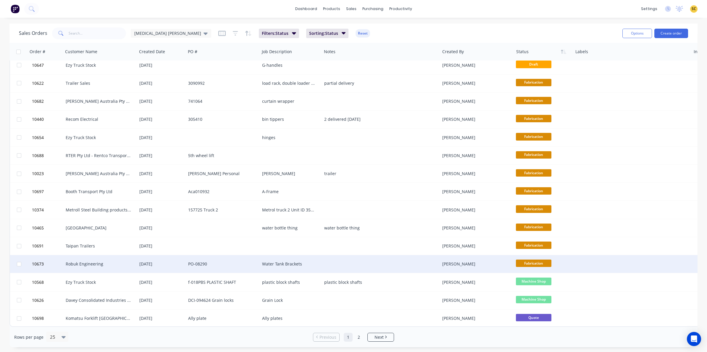
scroll to position [189, 0]
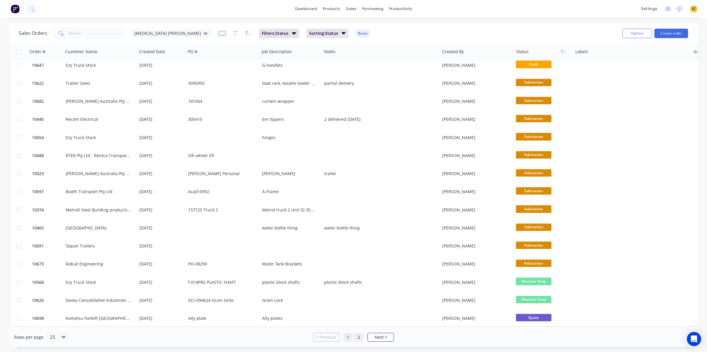
click at [359, 333] on link "2" at bounding box center [358, 337] width 9 height 9
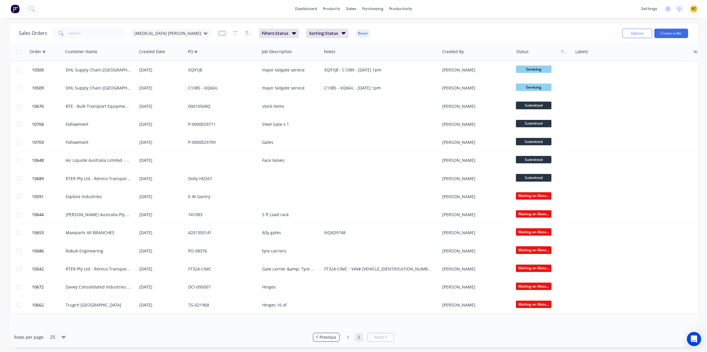
scroll to position [0, 0]
